Goal: Transaction & Acquisition: Obtain resource

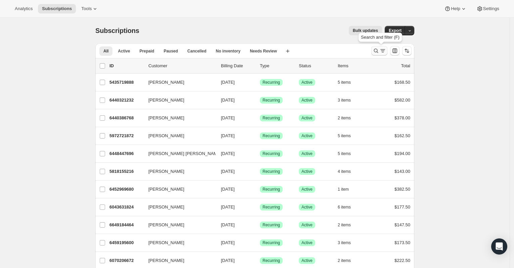
click at [379, 51] on icon "Search and filter results" at bounding box center [376, 50] width 7 height 7
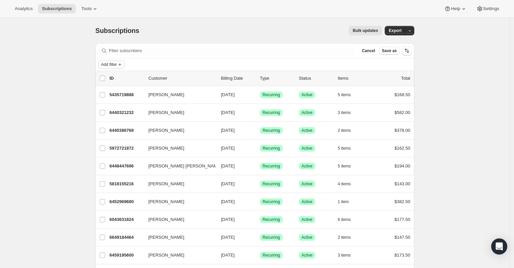
click at [111, 62] on span "Add filter" at bounding box center [109, 64] width 16 height 5
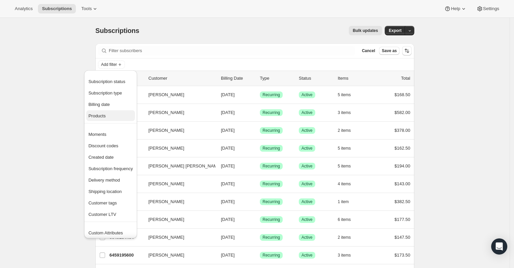
click at [111, 116] on span "Products" at bounding box center [110, 116] width 44 height 7
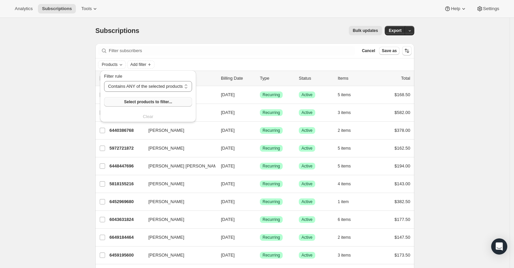
click at [141, 99] on span "Select products to filter..." at bounding box center [148, 101] width 48 height 5
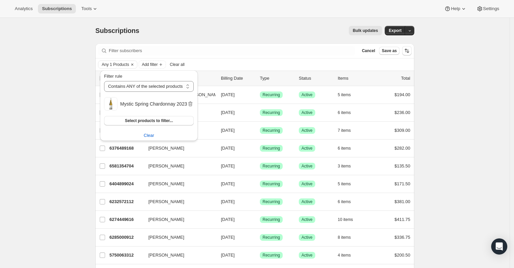
click at [72, 157] on div "Subscriptions. This page is ready Subscriptions Bulk updates More actions Bulk …" at bounding box center [255, 231] width 510 height 426
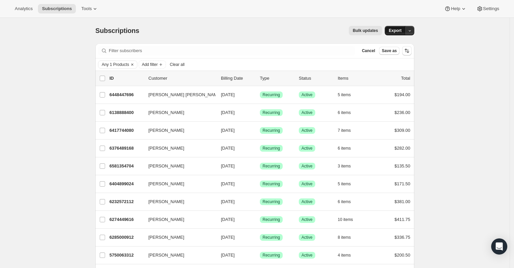
click at [404, 30] on button "Export" at bounding box center [395, 30] width 21 height 9
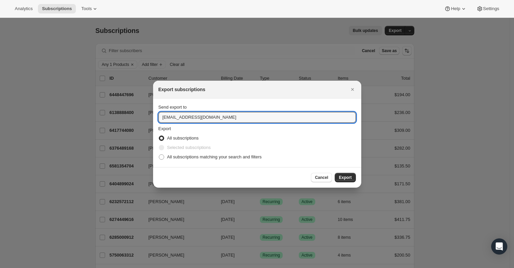
drag, startPoint x: 260, startPoint y: 115, endPoint x: 148, endPoint y: 116, distance: 111.5
type input "[PERSON_NAME][EMAIL_ADDRESS][DOMAIN_NAME]"
click at [221, 157] on span "All subscriptions matching your search and filters" at bounding box center [214, 156] width 95 height 5
click at [159, 154] on input "All subscriptions matching your search and filters" at bounding box center [159, 154] width 0 height 0
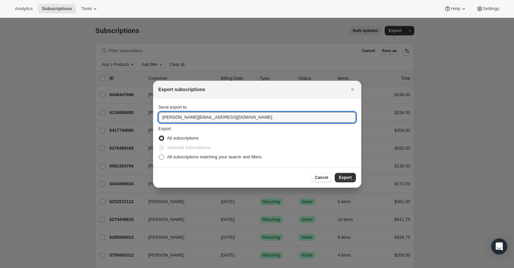
radio input "true"
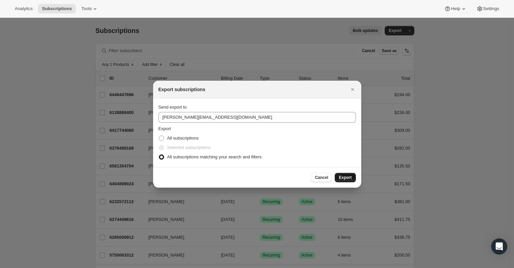
click at [351, 178] on span "Export" at bounding box center [345, 177] width 13 height 5
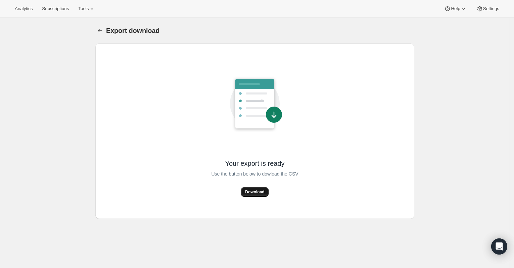
click at [248, 192] on span "Download" at bounding box center [254, 191] width 19 height 5
